Goal: Information Seeking & Learning: Learn about a topic

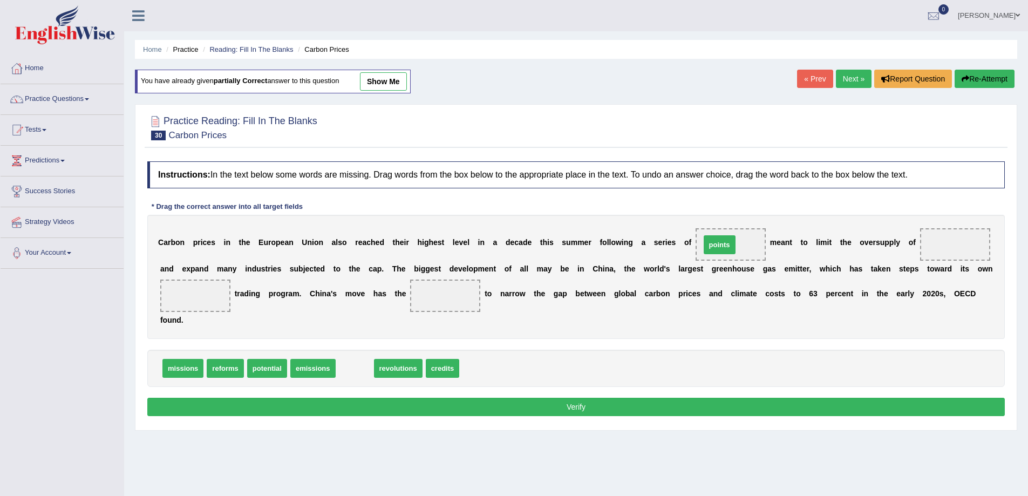
drag, startPoint x: 350, startPoint y: 370, endPoint x: 715, endPoint y: 246, distance: 385.3
drag, startPoint x: 403, startPoint y: 370, endPoint x: 158, endPoint y: 303, distance: 253.4
drag, startPoint x: 357, startPoint y: 369, endPoint x: 456, endPoint y: 307, distance: 116.8
click at [576, 409] on button "Verify" at bounding box center [576, 407] width 858 height 18
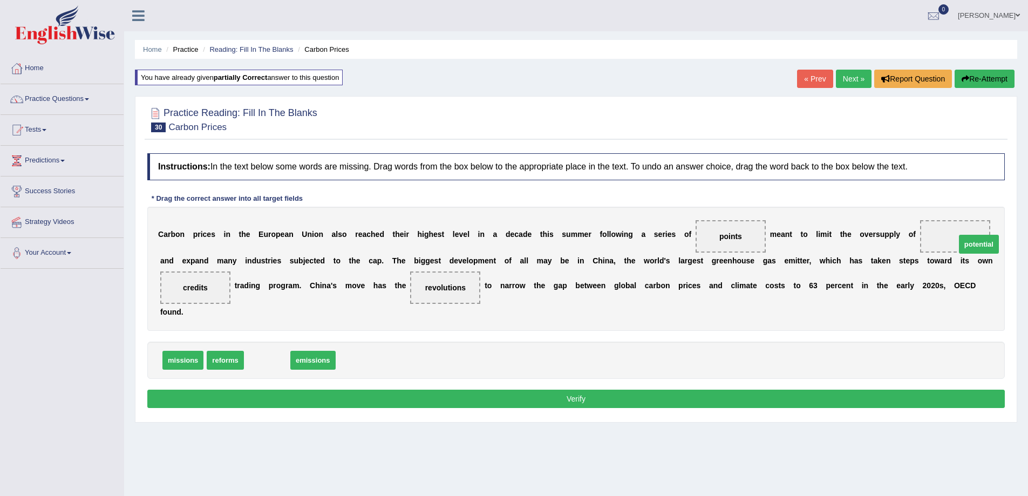
drag, startPoint x: 269, startPoint y: 356, endPoint x: 970, endPoint y: 239, distance: 710.4
click at [579, 392] on button "Verify" at bounding box center [576, 399] width 858 height 18
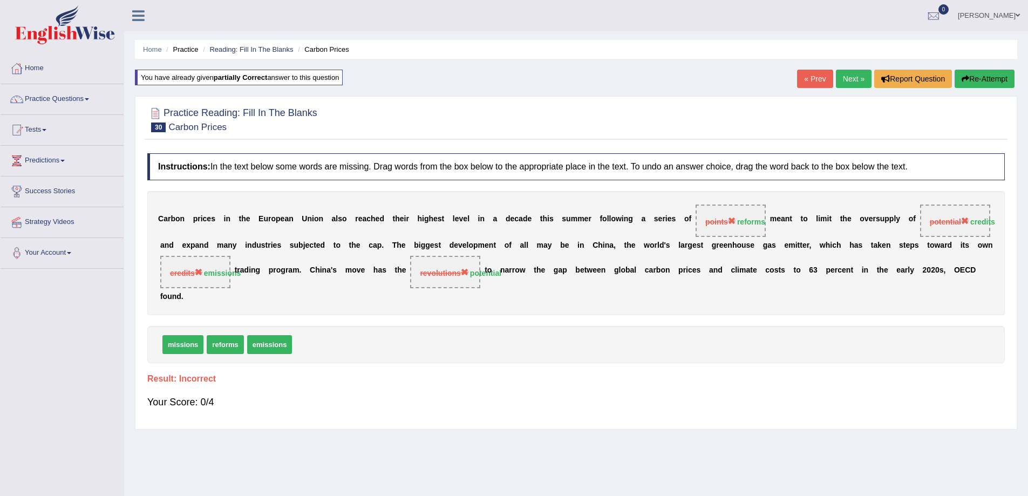
click at [850, 77] on link "Next »" at bounding box center [854, 79] width 36 height 18
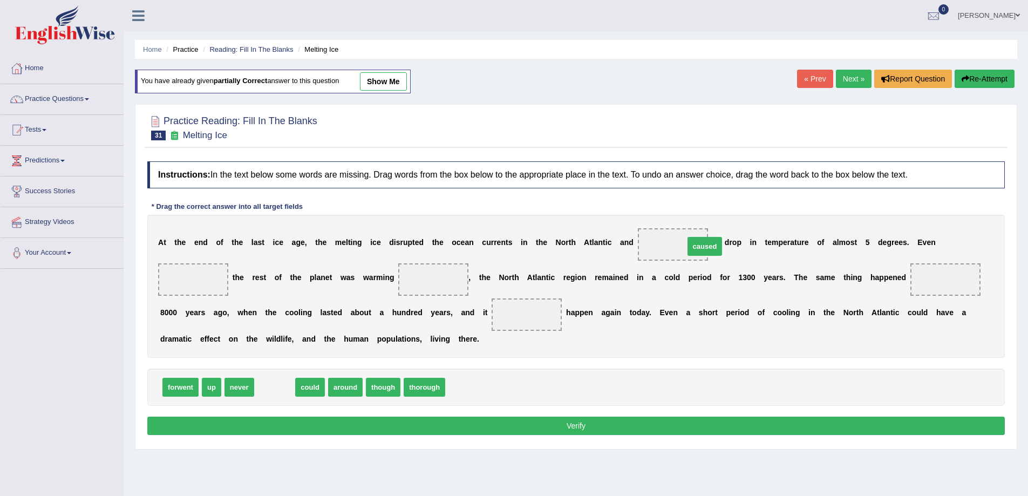
drag, startPoint x: 277, startPoint y: 388, endPoint x: 661, endPoint y: 233, distance: 414.6
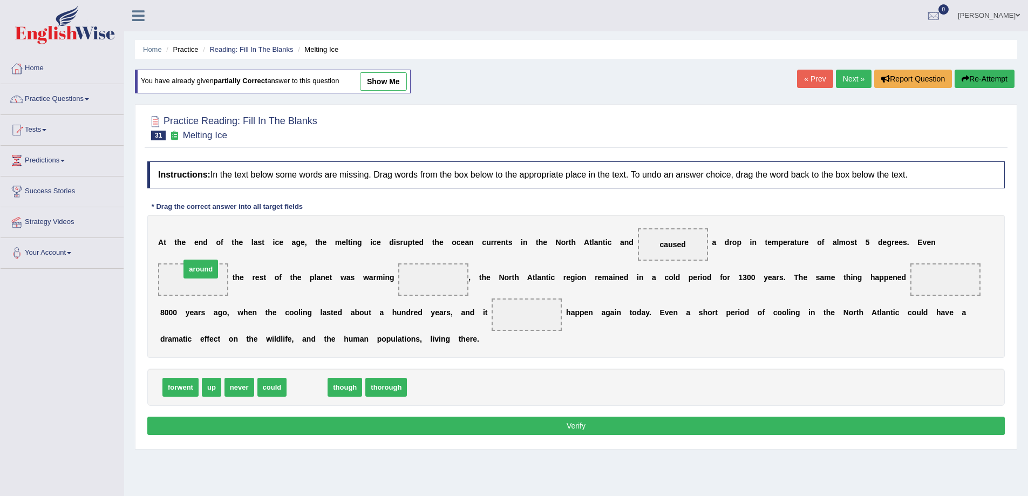
drag, startPoint x: 305, startPoint y: 390, endPoint x: 199, endPoint y: 272, distance: 159.0
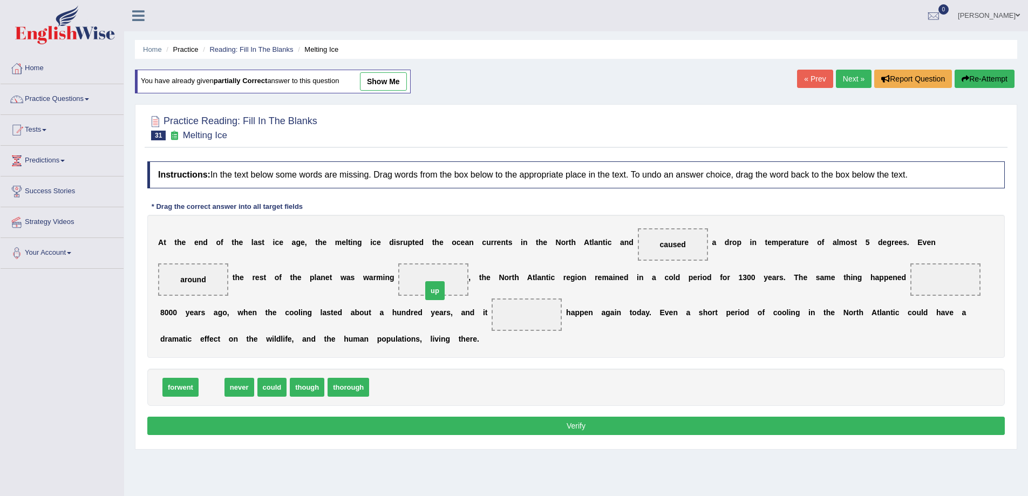
drag, startPoint x: 209, startPoint y: 387, endPoint x: 433, endPoint y: 290, distance: 243.5
drag, startPoint x: 245, startPoint y: 387, endPoint x: 919, endPoint y: 282, distance: 681.9
drag, startPoint x: 206, startPoint y: 390, endPoint x: 516, endPoint y: 322, distance: 316.7
click at [563, 426] on button "Verify" at bounding box center [576, 426] width 858 height 18
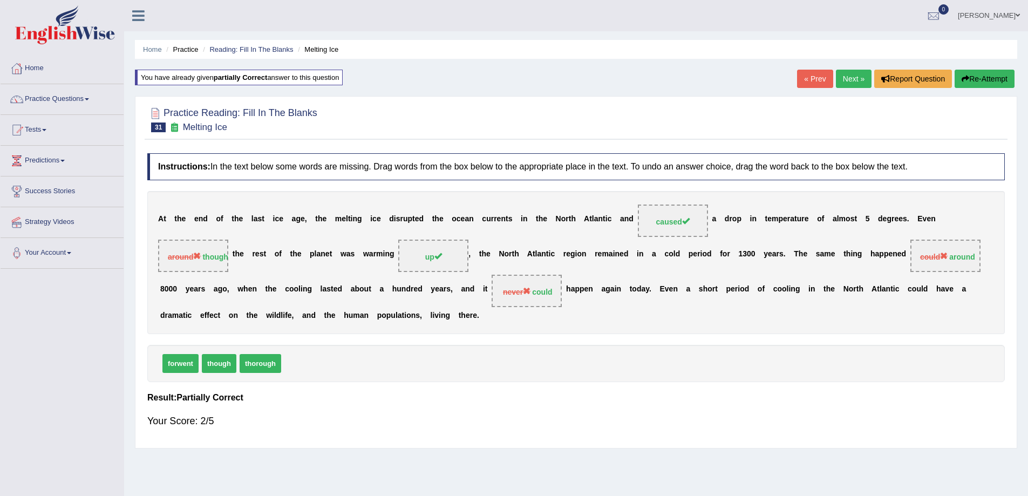
click at [993, 83] on button "Re-Attempt" at bounding box center [985, 79] width 60 height 18
